Goal: Task Accomplishment & Management: Manage account settings

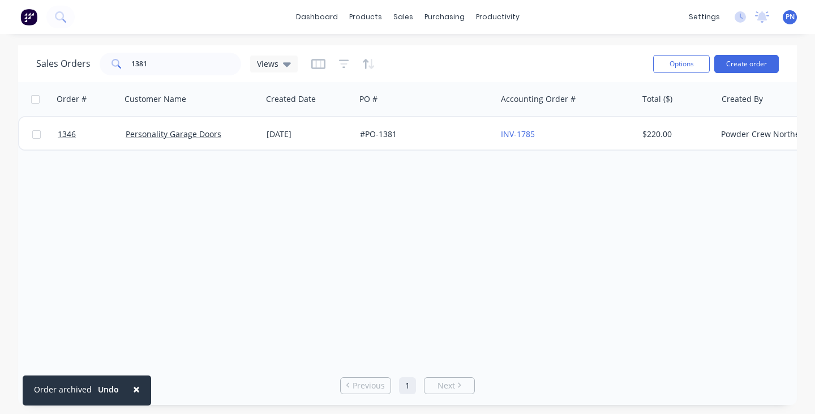
click at [554, 258] on div "Order # Customer Name Created Date PO # Accounting Order # Total ($) Created By…" at bounding box center [407, 223] width 778 height 283
click at [201, 63] on input "1381" at bounding box center [186, 64] width 110 height 23
type input "1"
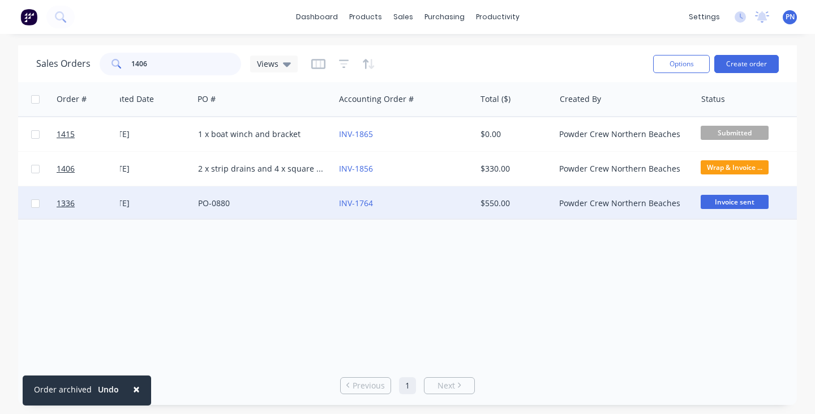
scroll to position [0, 164]
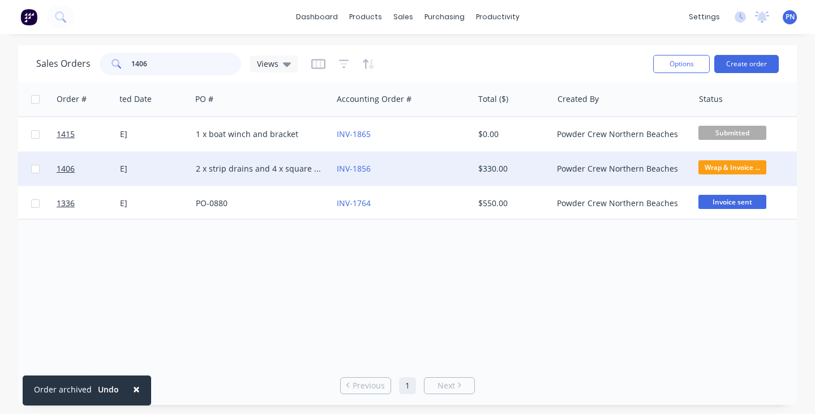
type input "1406"
click at [418, 170] on div "INV-1856" at bounding box center [400, 168] width 126 height 11
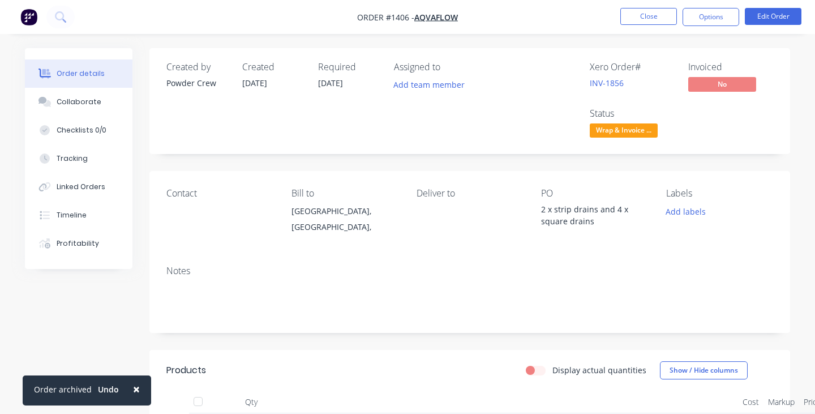
click at [68, 15] on div "Wrap & Invoice out" at bounding box center [34, 7] width 68 height 15
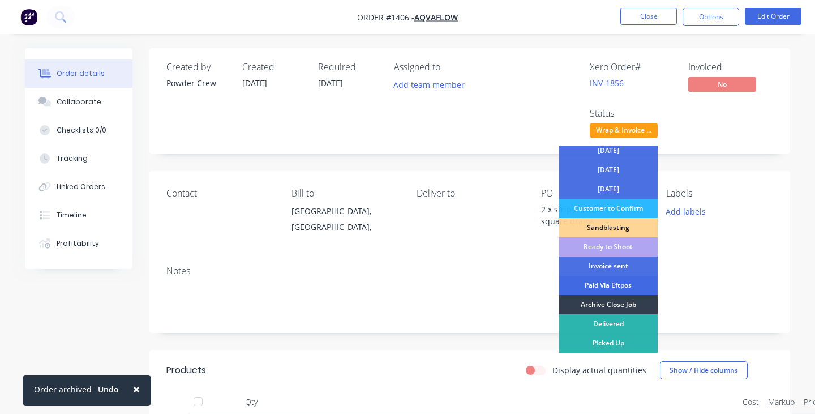
scroll to position [101, 0]
click at [607, 303] on div "Archive Close Job" at bounding box center [607, 304] width 99 height 19
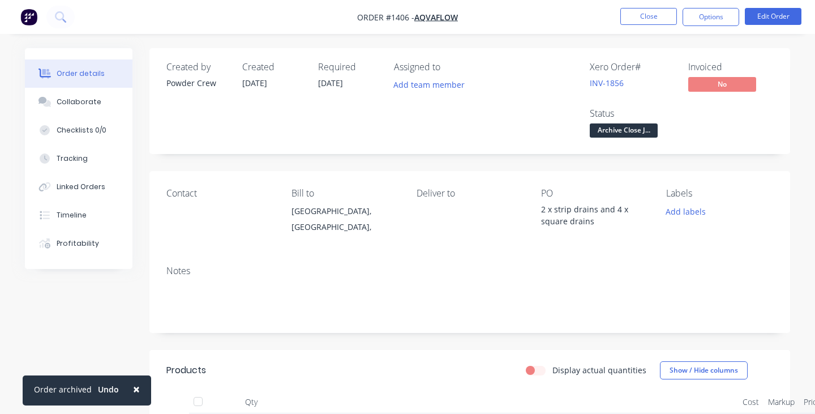
scroll to position [0, 0]
click at [610, 87] on link "INV-1856" at bounding box center [606, 82] width 34 height 11
click at [635, 21] on button "Close" at bounding box center [648, 16] width 57 height 17
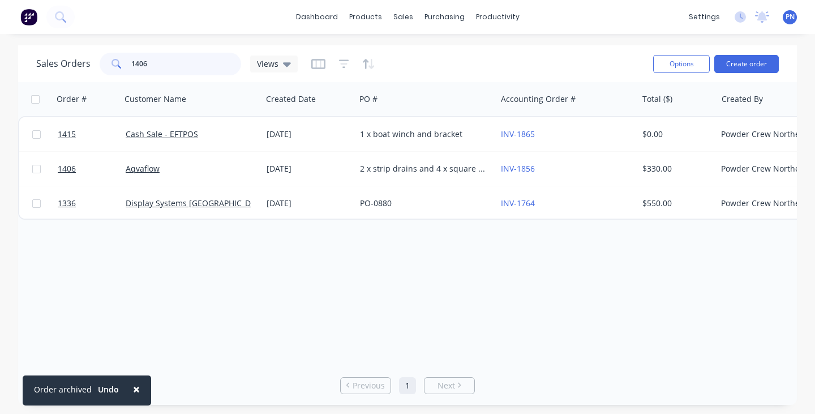
click at [182, 62] on input "1406" at bounding box center [186, 64] width 110 height 23
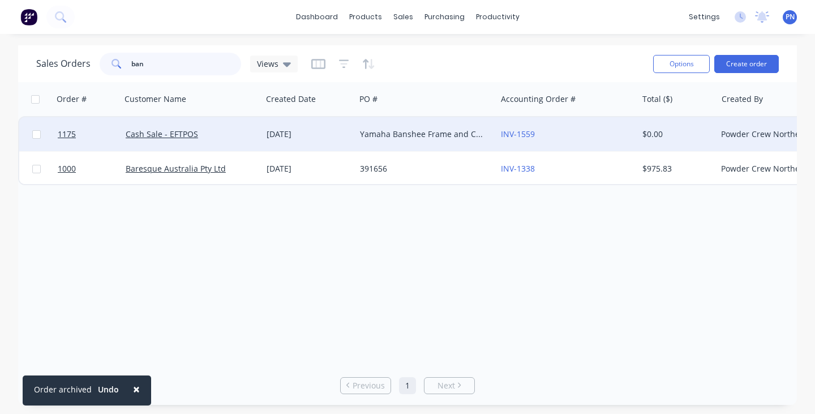
type input "ban"
click at [322, 123] on div "[DATE]" at bounding box center [308, 134] width 93 height 34
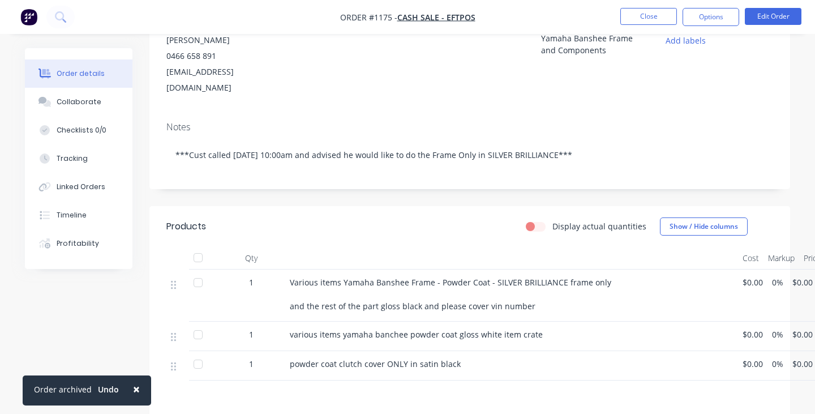
scroll to position [171, 0]
click at [746, 357] on span "$0.00" at bounding box center [752, 363] width 20 height 12
click at [748, 357] on span "$0.00" at bounding box center [752, 363] width 20 height 12
click at [746, 357] on span "$0.00" at bounding box center [752, 363] width 20 height 12
click at [777, 16] on button "Edit Order" at bounding box center [772, 16] width 57 height 17
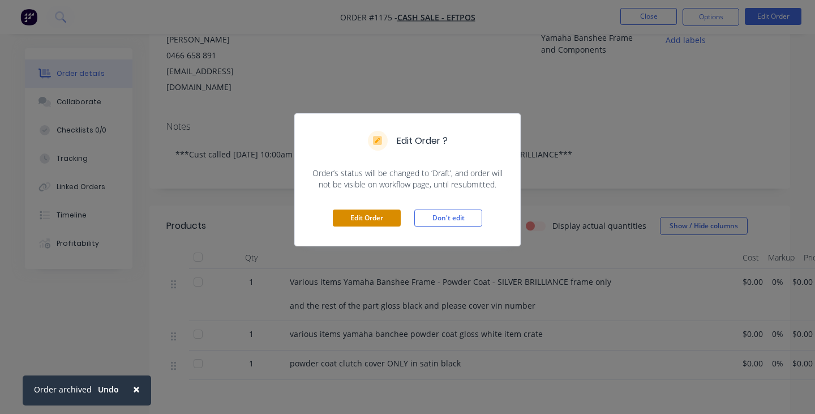
click at [384, 214] on button "Edit Order" at bounding box center [367, 217] width 68 height 17
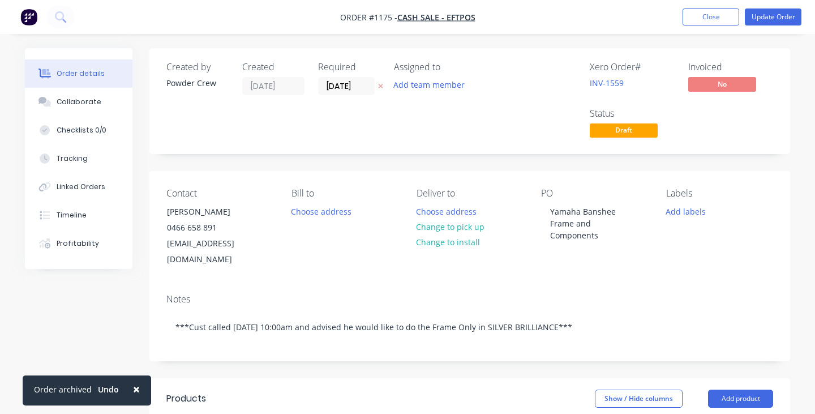
scroll to position [33, 0]
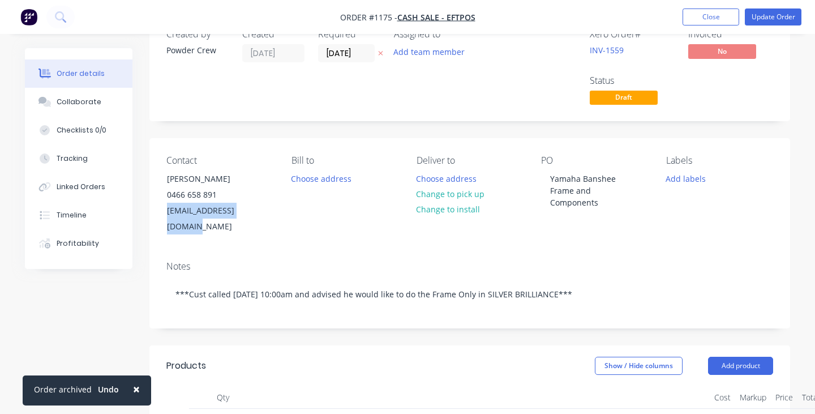
drag, startPoint x: 261, startPoint y: 211, endPoint x: 153, endPoint y: 214, distance: 108.1
click at [153, 214] on div "Contact [PERSON_NAME] [PHONE_NUMBER] [EMAIL_ADDRESS][DOMAIN_NAME] [PERSON_NAME]…" at bounding box center [469, 195] width 640 height 114
copy div "[EMAIL_ADDRESS][DOMAIN_NAME]"
click at [108, 0] on nav "Order #1175 - Cash Sale - EFTPOS Add product Close Update Order" at bounding box center [407, 17] width 815 height 34
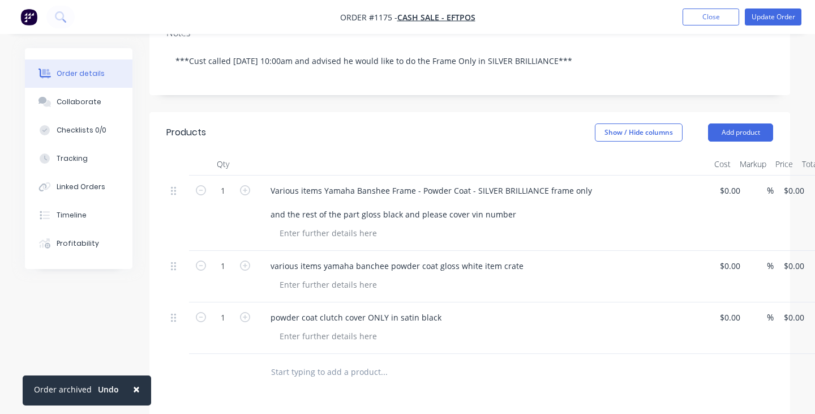
scroll to position [266, 0]
click at [728, 308] on input "0" at bounding box center [724, 316] width 13 height 16
type input "$200.00"
click at [676, 283] on div "various items yamaha banchee powder coat gloss white item crate" at bounding box center [483, 275] width 453 height 51
type input "$200.00"
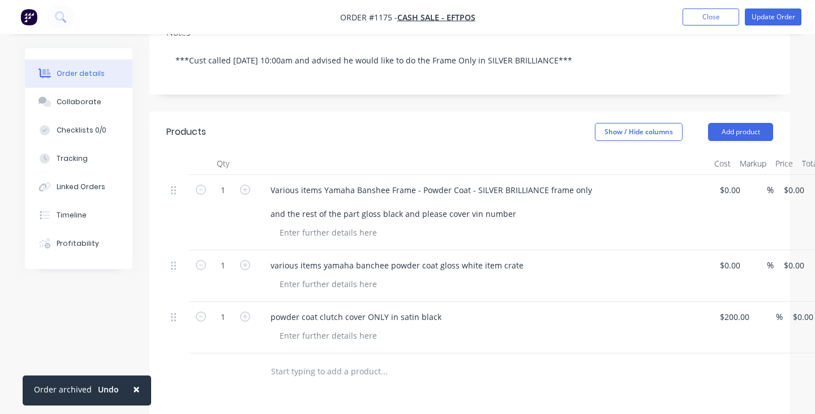
type input "$200.00"
click at [728, 182] on input "0" at bounding box center [724, 190] width 13 height 16
type input "2"
type input "$900.00"
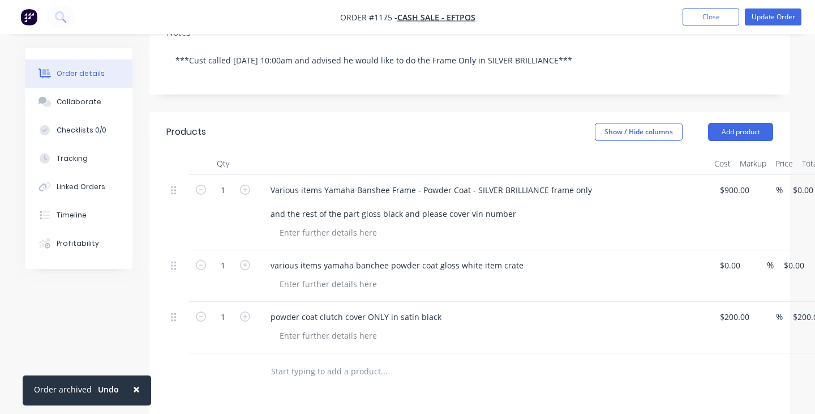
type input "$900.00"
click at [672, 224] on div at bounding box center [487, 232] width 434 height 16
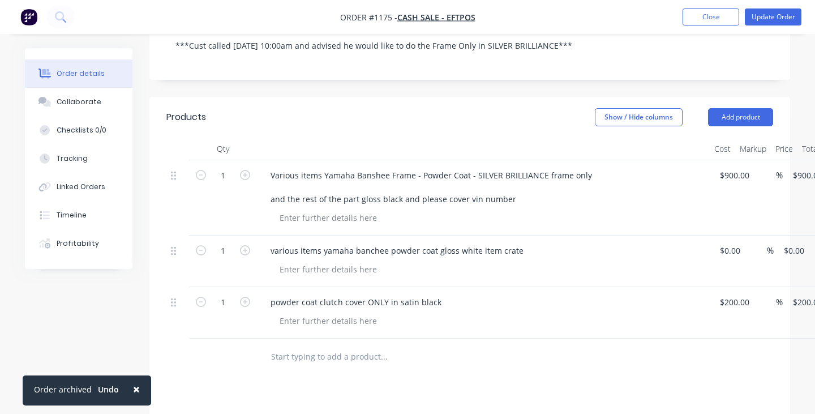
scroll to position [284, 0]
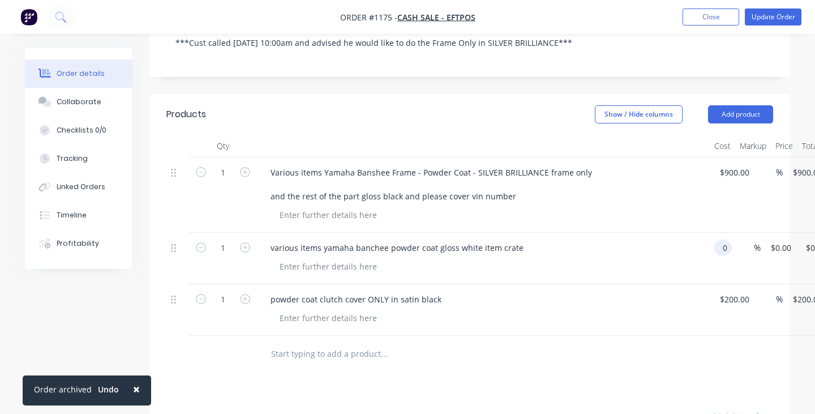
click at [724, 239] on input "0" at bounding box center [724, 247] width 13 height 16
type input "$200.00"
click at [602, 291] on div "powder coat clutch cover ONLY in satin black" at bounding box center [483, 299] width 444 height 16
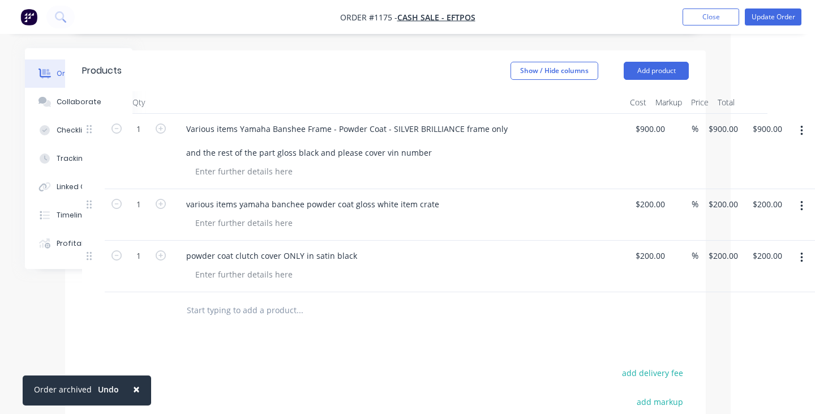
scroll to position [328, 84]
click at [646, 196] on input "200" at bounding box center [643, 204] width 19 height 16
type input "$300.00"
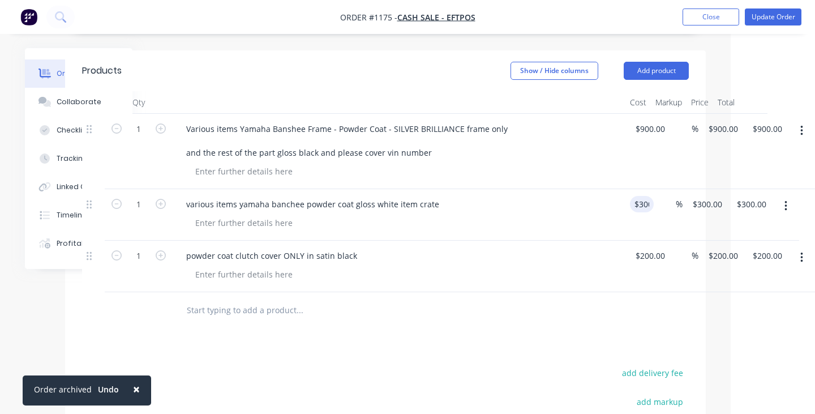
click at [597, 266] on div at bounding box center [403, 274] width 434 height 16
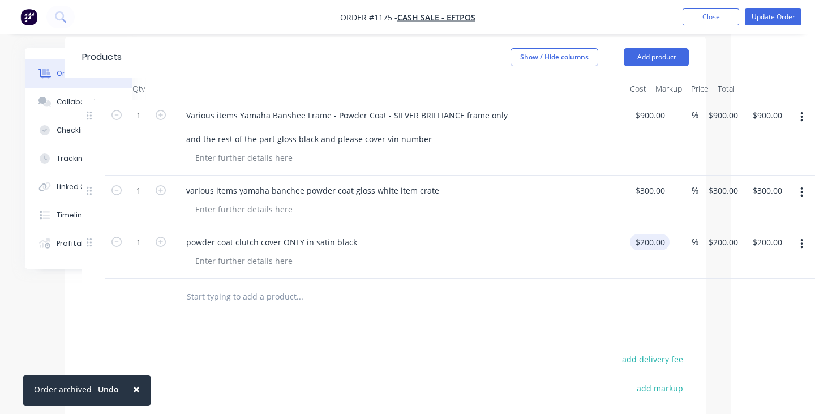
scroll to position [324, 84]
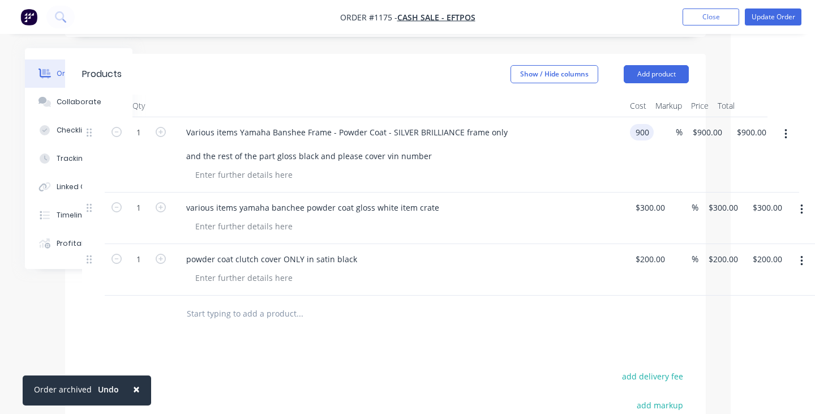
click at [645, 124] on input "900" at bounding box center [643, 132] width 19 height 16
type input "$1,000.00"
click at [631, 154] on div "$1,000.00 $1,000.00" at bounding box center [650, 154] width 50 height 75
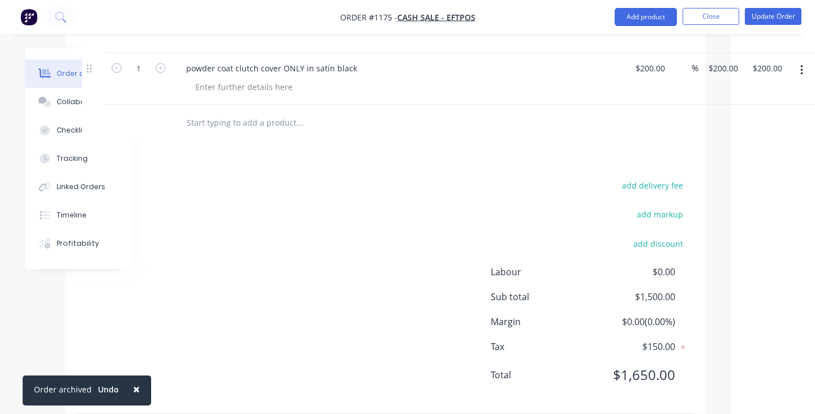
scroll to position [514, 84]
click at [771, 13] on button "Update Order" at bounding box center [772, 16] width 57 height 17
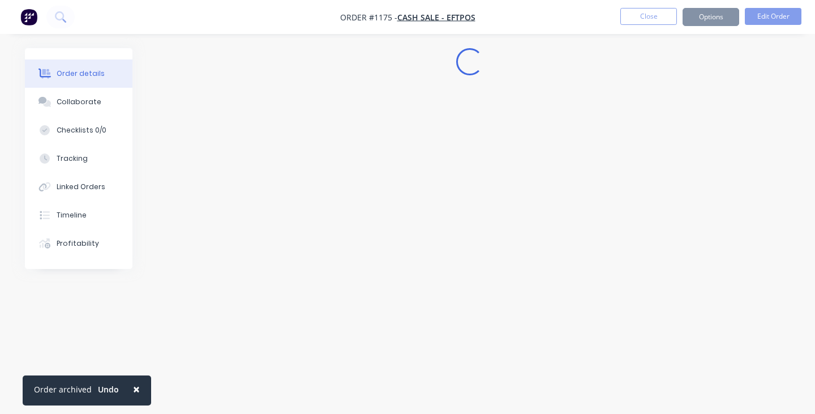
scroll to position [0, 0]
